Goal: Information Seeking & Learning: Learn about a topic

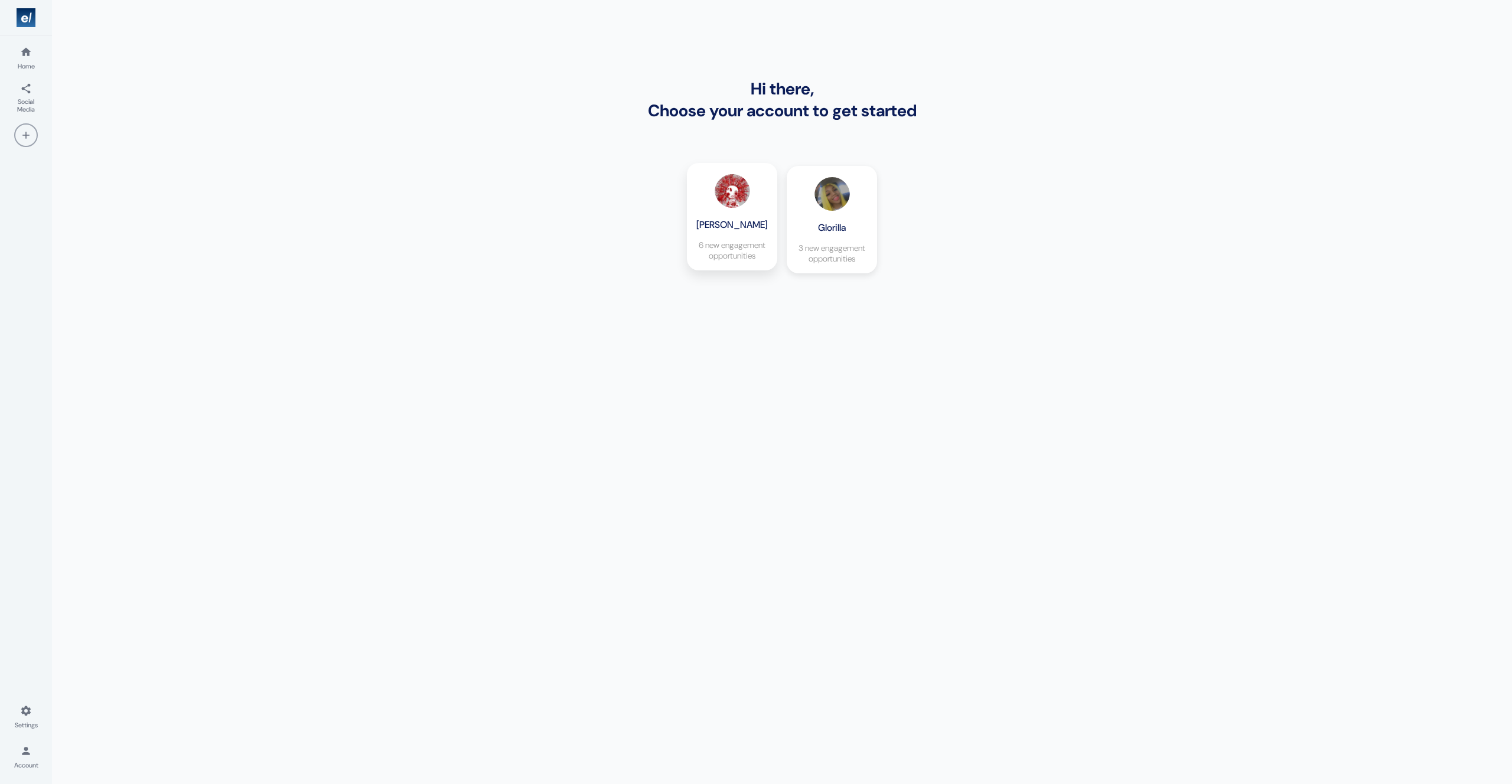
click at [716, 211] on div "Ken Carson 6 new engagement opportunities" at bounding box center [732, 216] width 79 height 96
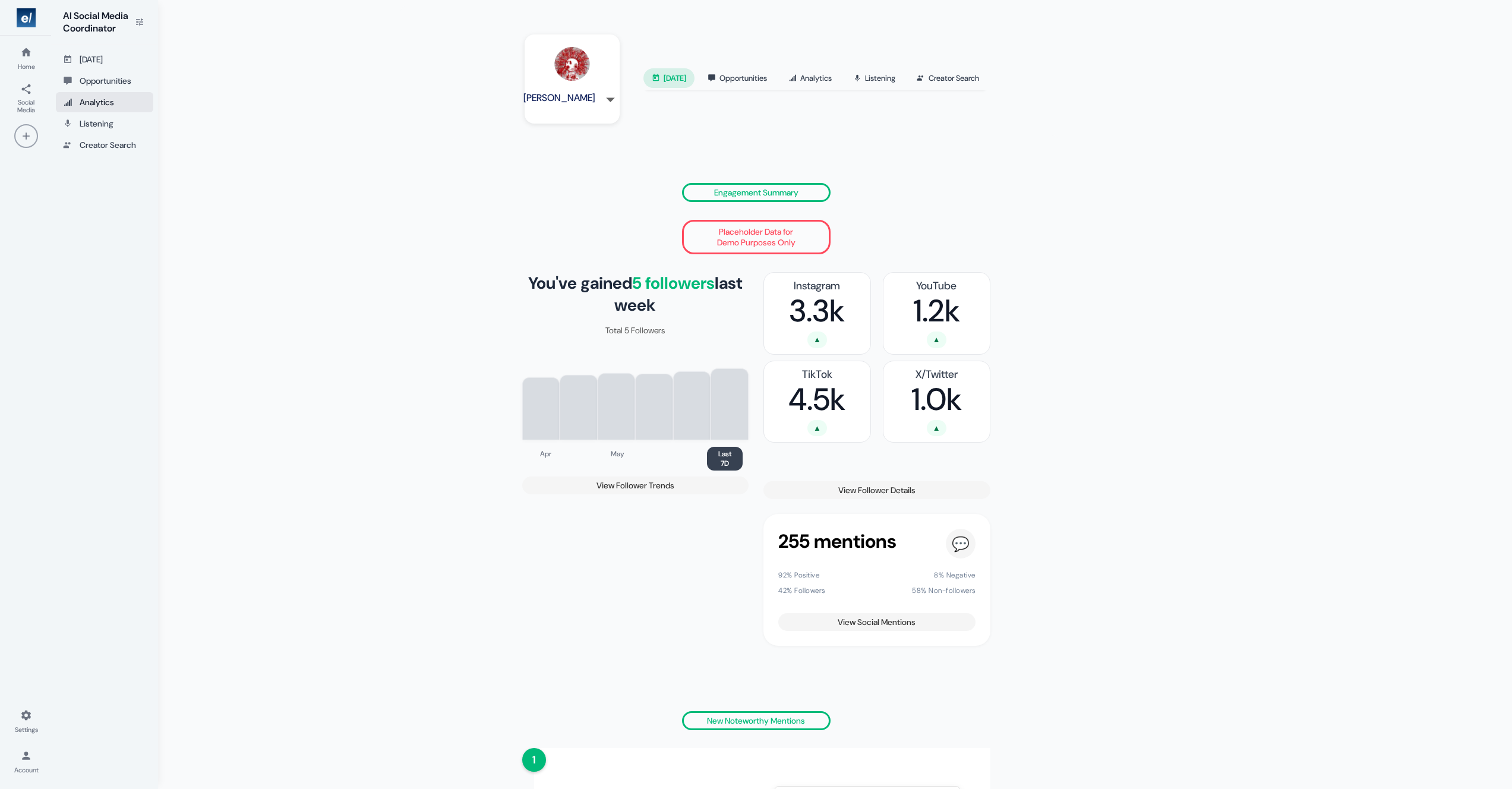
click at [139, 94] on link "Analytics" at bounding box center [104, 102] width 98 height 20
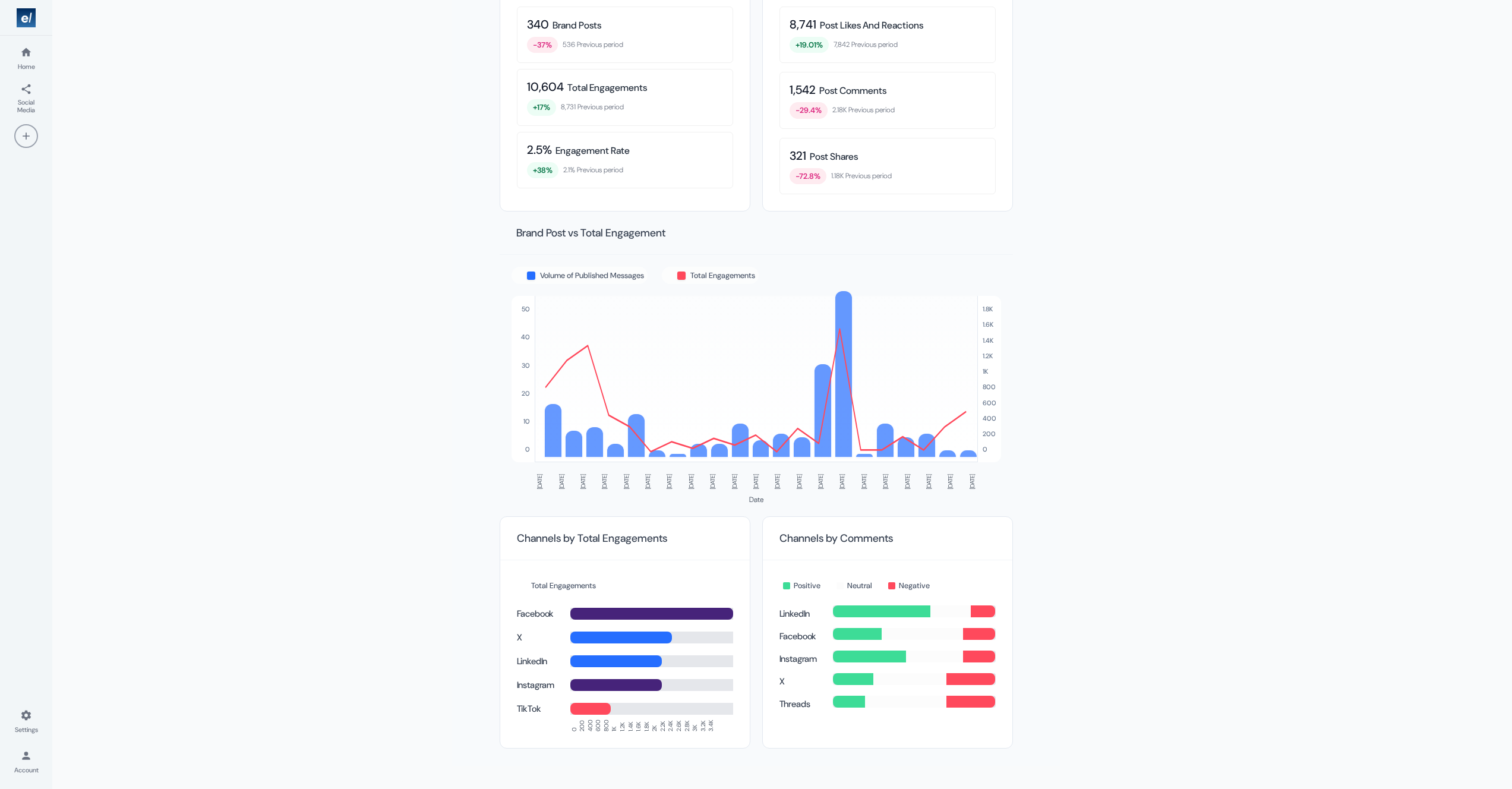
scroll to position [559, 0]
drag, startPoint x: 583, startPoint y: 345, endPoint x: 922, endPoint y: 468, distance: 360.6
click at [903, 472] on div "Volume of Published Messages Total Engagements 50 40 30 20 10 0 1K" at bounding box center [756, 385] width 489 height 237
click at [931, 466] on div "Volume of Published Messages Total Engagements 50 40 30 20 10 0 1K" at bounding box center [756, 385] width 489 height 237
click at [534, 654] on div "LinkedIn" at bounding box center [625, 658] width 217 height 17
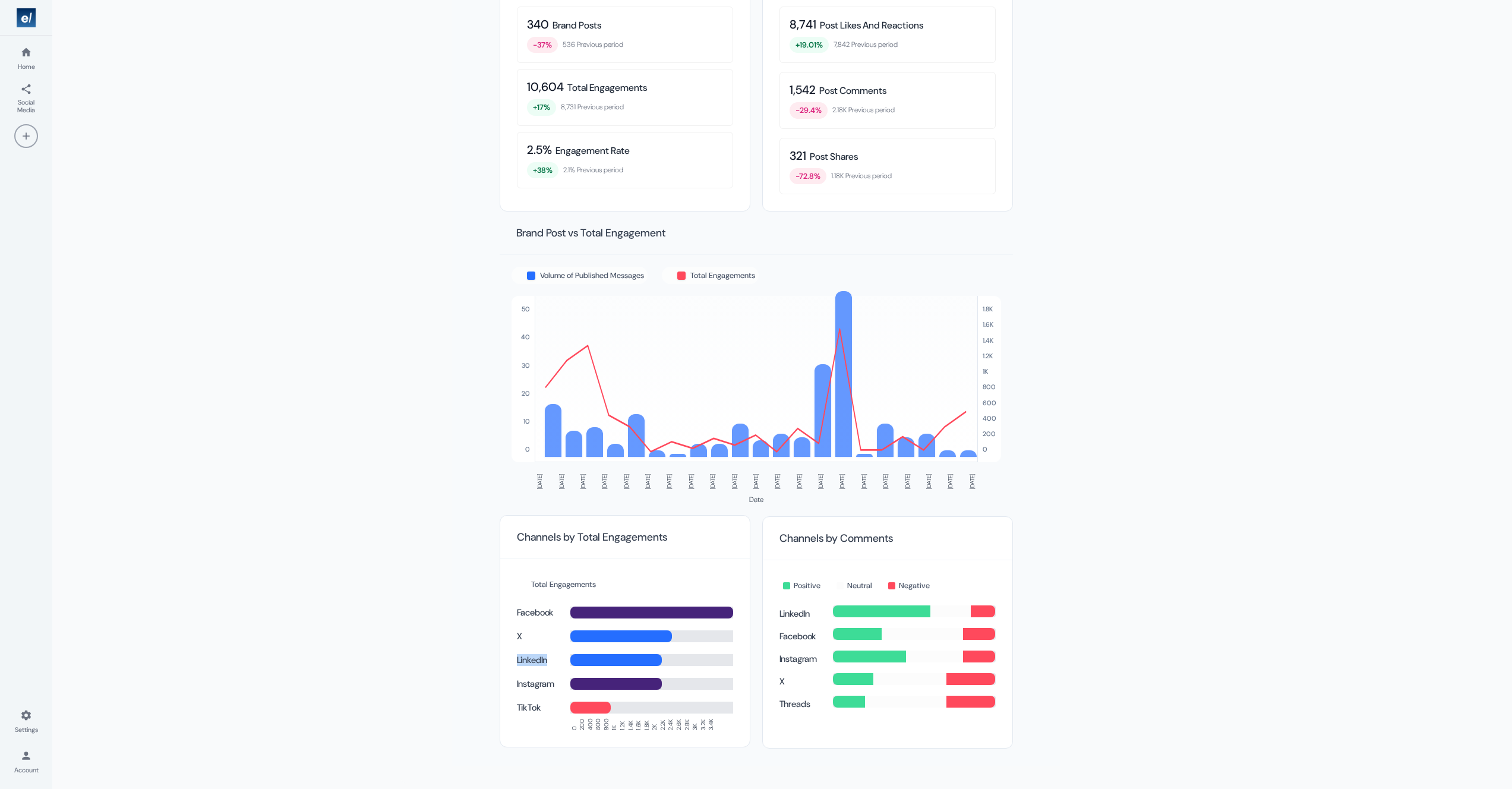
click at [534, 654] on div "LinkedIn" at bounding box center [625, 658] width 217 height 17
click at [713, 624] on div "Facebook X LinkedIn Instagram TikTok" at bounding box center [625, 658] width 217 height 112
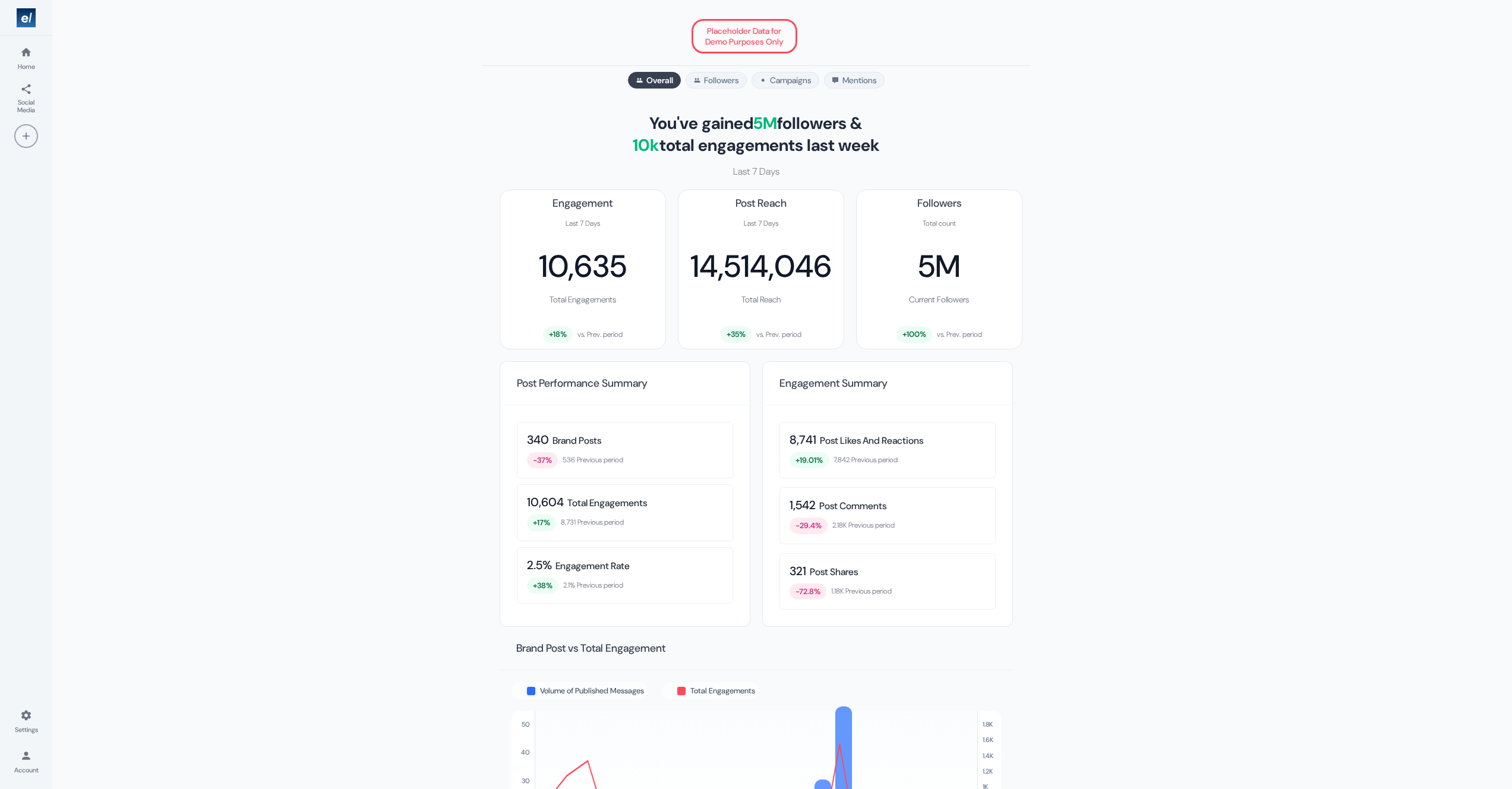
scroll to position [0, 0]
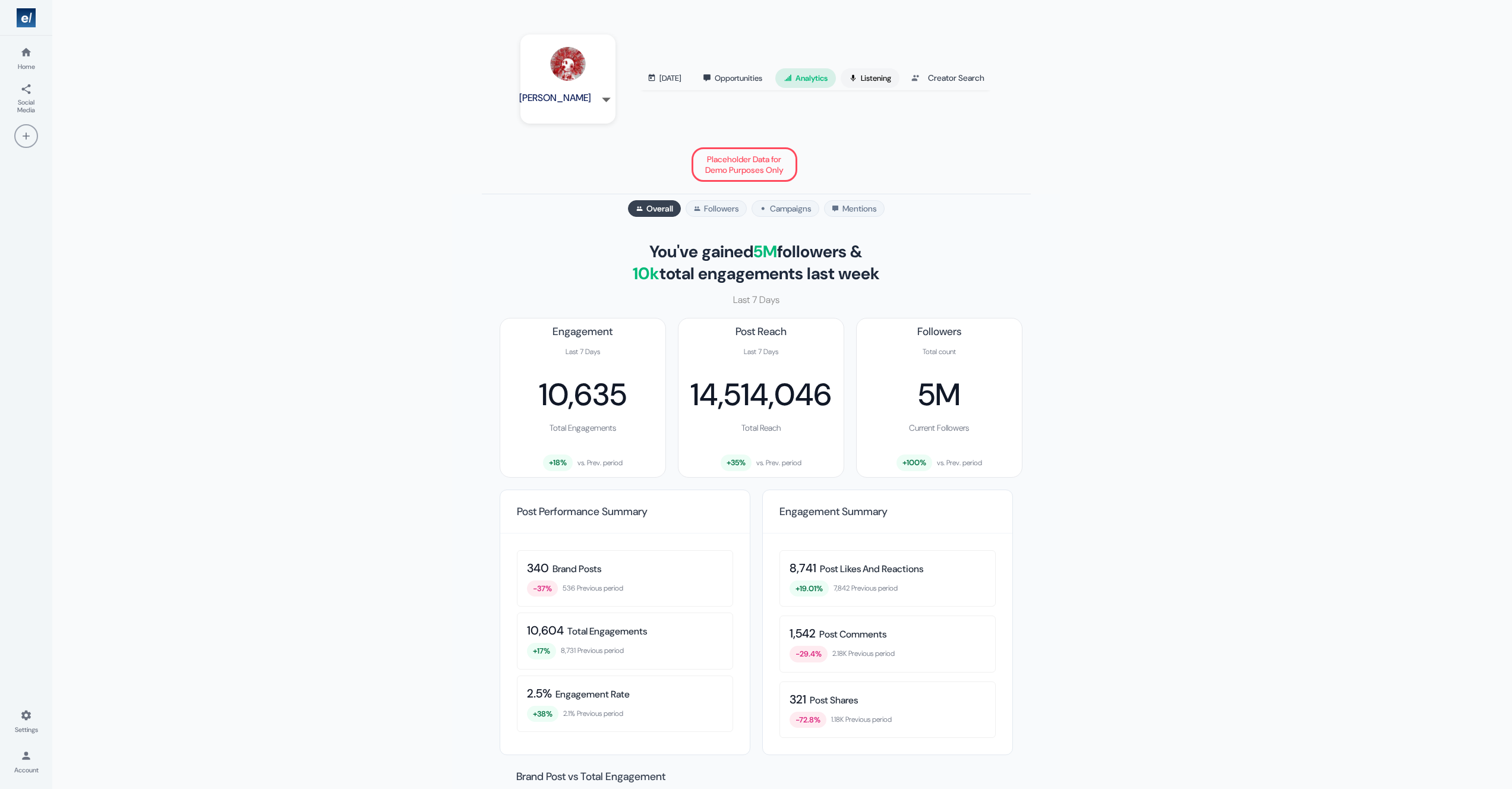
click at [861, 75] on link "Listening" at bounding box center [870, 78] width 59 height 20
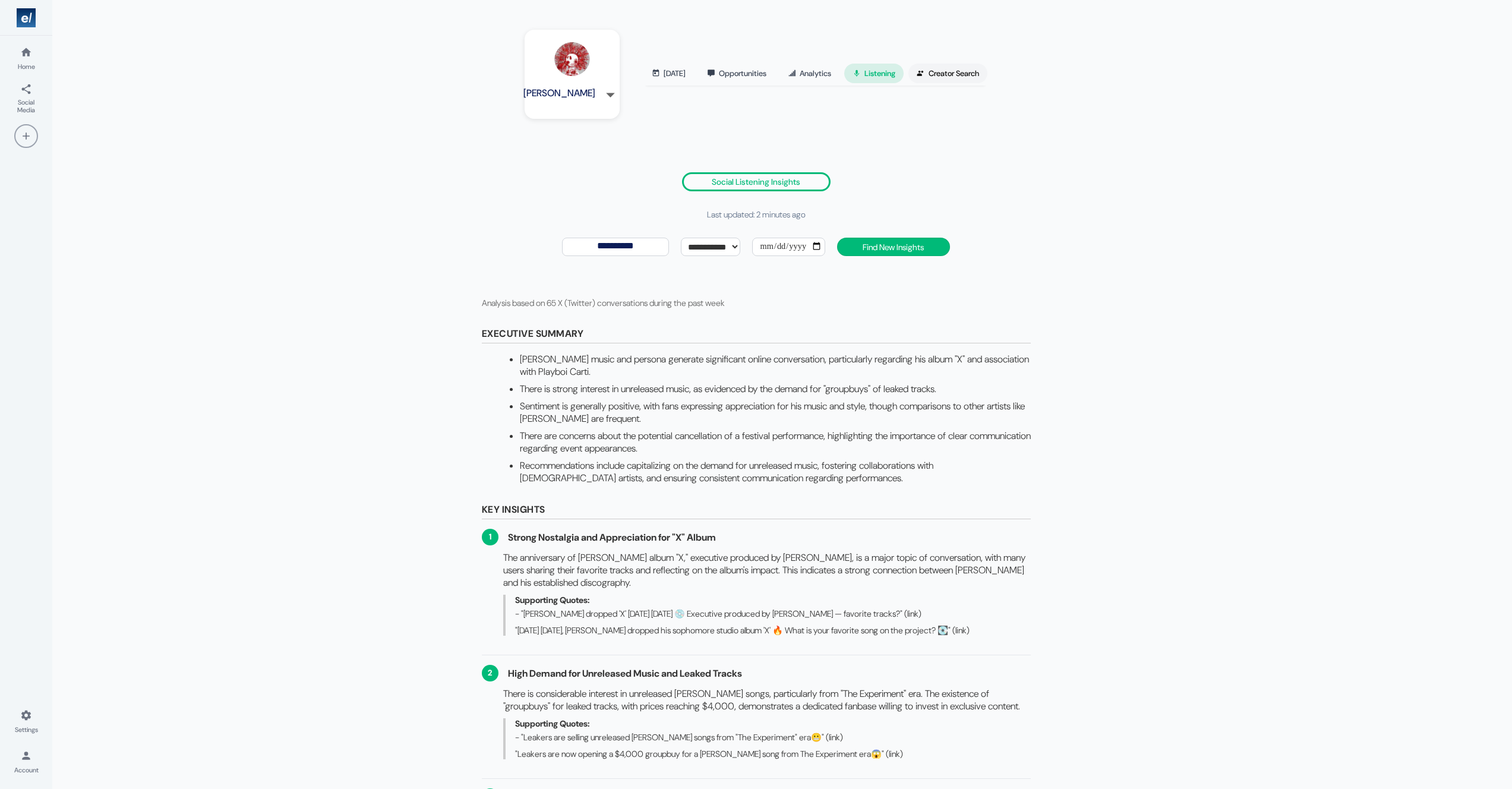
click at [971, 77] on link "Creator Search" at bounding box center [948, 74] width 79 height 20
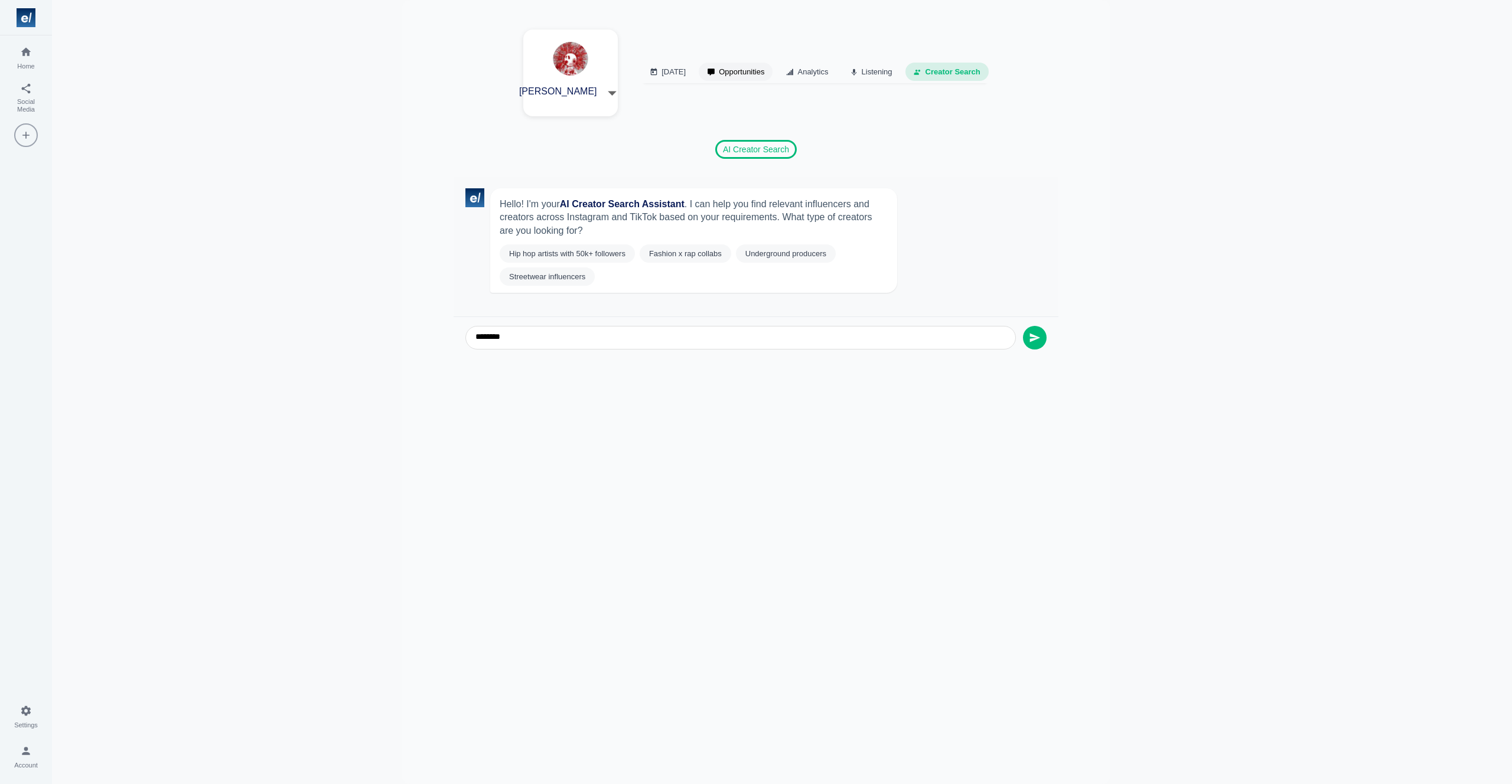
click at [750, 74] on link "Opportunities" at bounding box center [736, 72] width 74 height 18
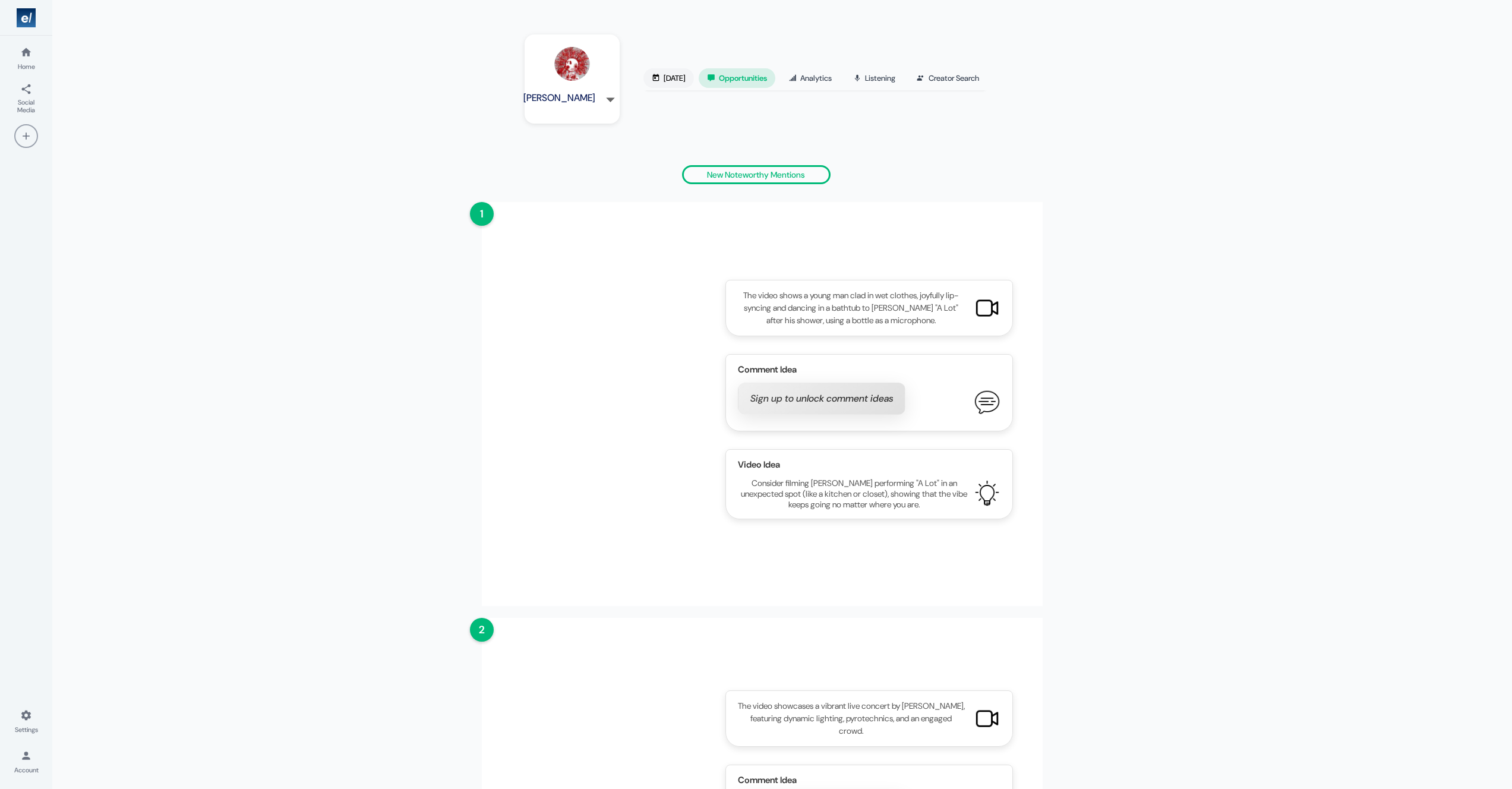
click at [680, 83] on link "[DATE]" at bounding box center [669, 78] width 50 height 20
